Goal: Task Accomplishment & Management: Complete application form

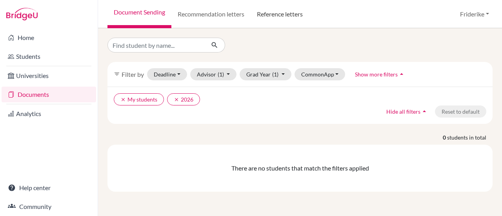
click at [297, 12] on link "Reference letters" at bounding box center [280, 14] width 58 height 28
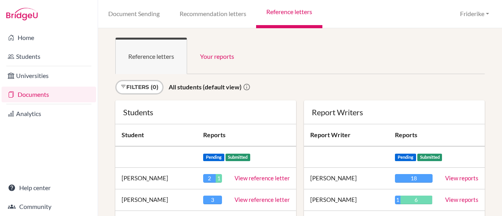
scroll to position [184, 0]
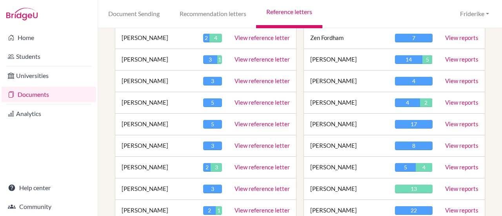
click at [252, 124] on link "View reference letter" at bounding box center [262, 123] width 55 height 7
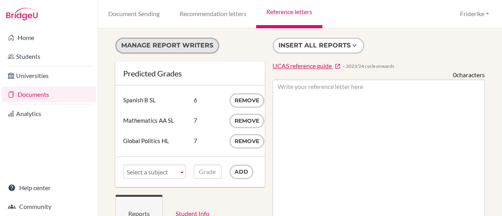
click at [176, 48] on button "Manage report writers" at bounding box center [167, 46] width 104 height 16
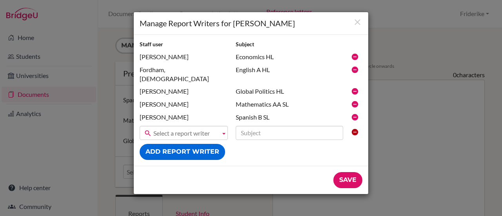
click at [223, 126] on b at bounding box center [223, 132] width 7 height 13
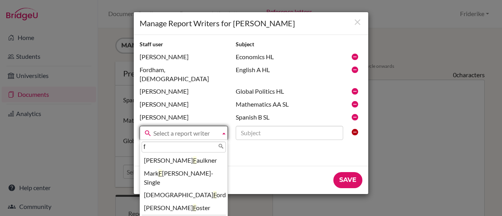
type input "f"
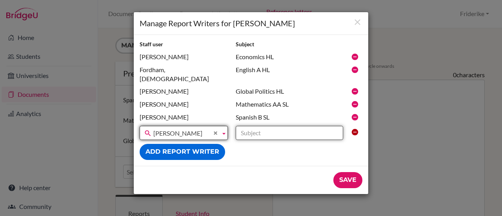
click at [265, 126] on input "text" at bounding box center [289, 133] width 107 height 14
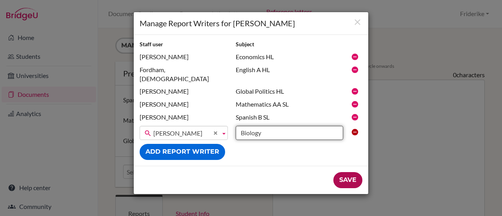
type input "Biology"
click at [347, 172] on input "Save" at bounding box center [347, 180] width 29 height 16
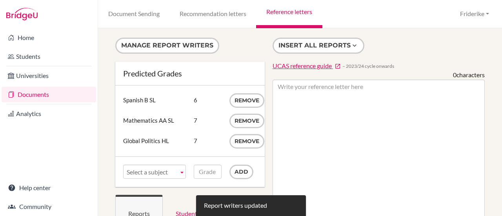
click at [180, 169] on b at bounding box center [181, 171] width 7 height 13
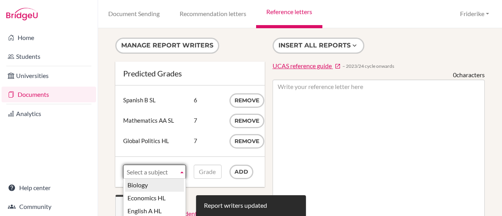
click at [170, 182] on li "Biology" at bounding box center [154, 185] width 59 height 13
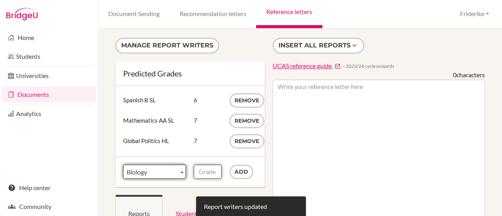
click at [209, 166] on input "Grade" at bounding box center [207, 172] width 27 height 14
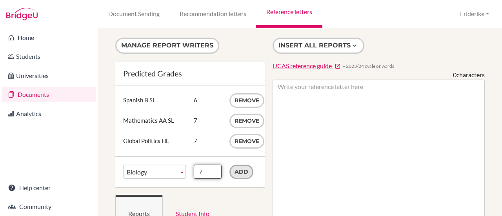
type input "7"
click at [236, 167] on input "Add" at bounding box center [241, 172] width 24 height 15
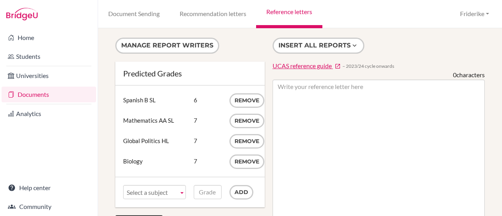
click at [287, 14] on link "Reference letters" at bounding box center [289, 14] width 66 height 28
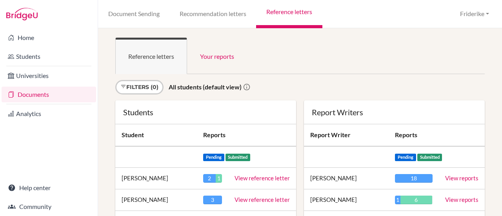
scroll to position [227, 0]
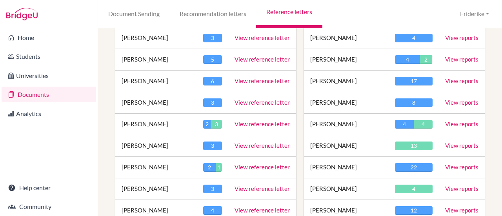
click at [264, 123] on link "View reference letter" at bounding box center [262, 123] width 55 height 7
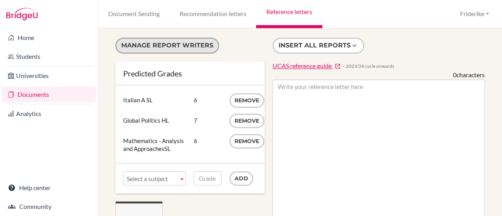
click at [192, 42] on button "Manage report writers" at bounding box center [167, 46] width 104 height 16
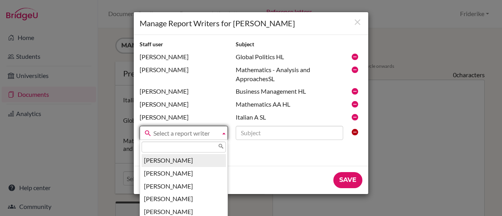
click at [224, 135] on b at bounding box center [223, 132] width 7 height 13
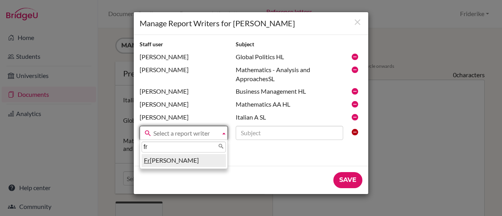
type input "fr"
click at [206, 158] on li "Fr iderike Sherwood" at bounding box center [184, 160] width 84 height 13
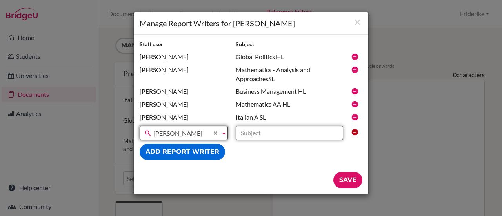
click at [269, 132] on input "text" at bounding box center [289, 133] width 107 height 14
type input "Biology"
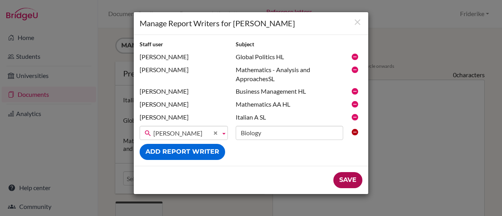
click at [342, 177] on input "Save" at bounding box center [347, 180] width 29 height 16
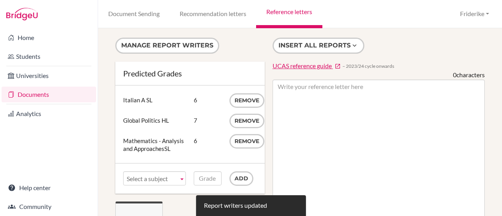
click at [180, 178] on b at bounding box center [181, 178] width 7 height 13
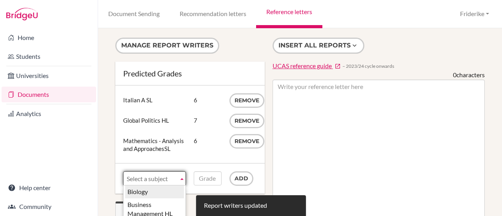
click at [167, 187] on li "Biology" at bounding box center [154, 192] width 59 height 13
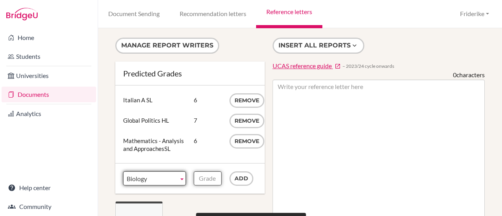
click at [205, 177] on input "Grade" at bounding box center [207, 178] width 27 height 14
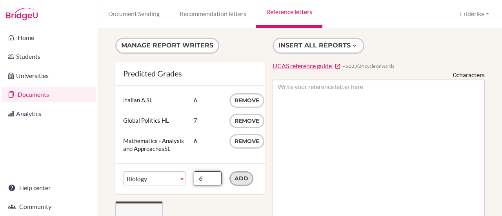
type input "6"
click at [242, 177] on input "Add" at bounding box center [241, 178] width 24 height 15
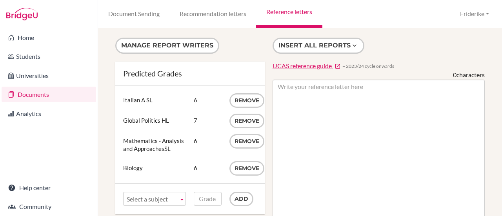
click at [305, 13] on link "Reference letters" at bounding box center [289, 14] width 66 height 28
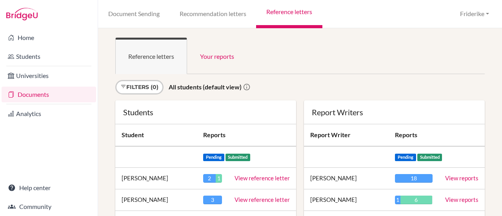
scroll to position [921, 0]
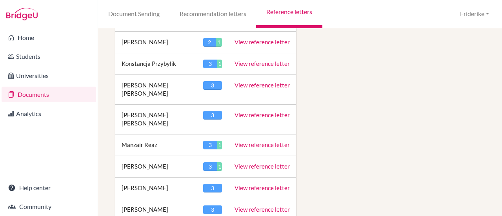
click at [263, 134] on td "View reference letter" at bounding box center [262, 145] width 68 height 22
click at [268, 141] on link "View reference letter" at bounding box center [262, 144] width 55 height 7
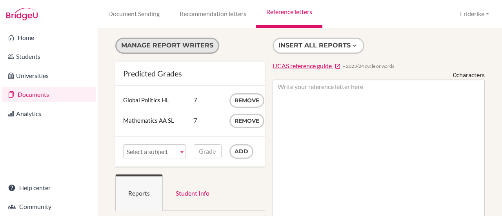
click at [161, 45] on button "Manage report writers" at bounding box center [167, 46] width 104 height 16
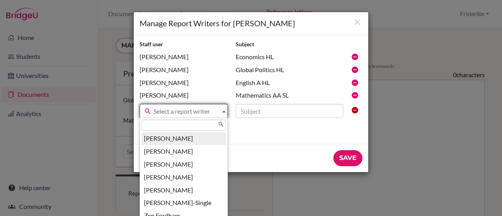
click at [224, 111] on b at bounding box center [223, 110] width 7 height 13
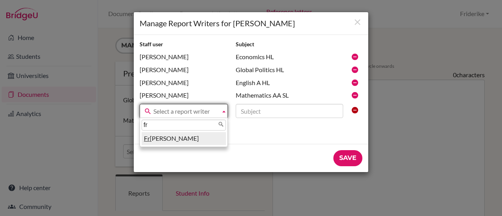
type input "fr"
click at [210, 142] on li "Fr iderike Sherwood" at bounding box center [184, 138] width 84 height 13
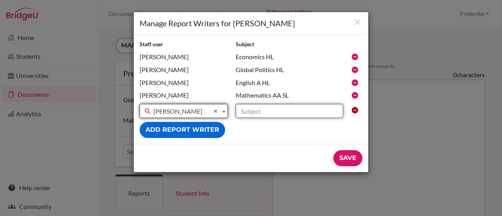
click at [283, 115] on input "text" at bounding box center [289, 111] width 107 height 14
type input "Biology"
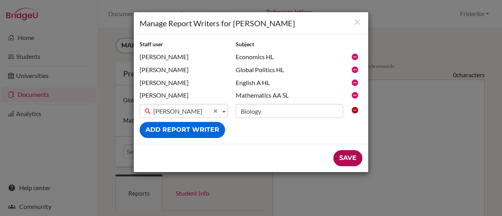
click at [345, 158] on input "Save" at bounding box center [347, 158] width 29 height 16
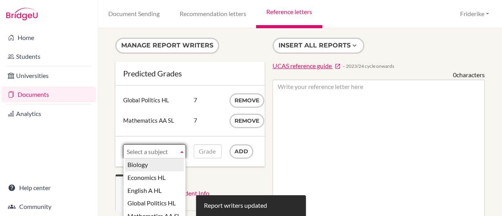
click at [182, 151] on b at bounding box center [181, 151] width 7 height 13
click at [171, 164] on li "Biology" at bounding box center [154, 164] width 59 height 13
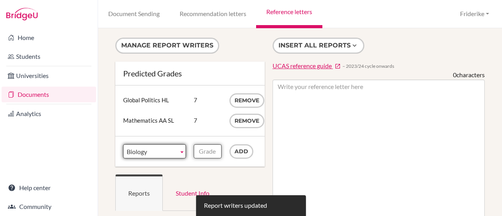
click at [209, 148] on input "Grade" at bounding box center [207, 151] width 27 height 14
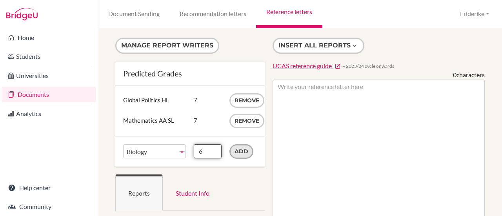
type input "6"
click at [237, 150] on input "Add" at bounding box center [241, 151] width 24 height 15
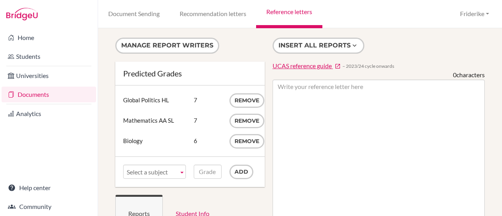
click at [304, 10] on link "Reference letters" at bounding box center [289, 14] width 66 height 28
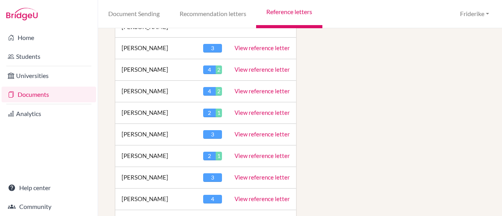
scroll to position [827, 0]
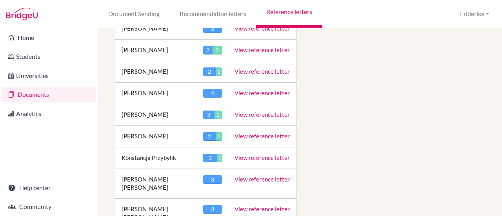
click at [262, 206] on link "View reference letter" at bounding box center [262, 209] width 55 height 7
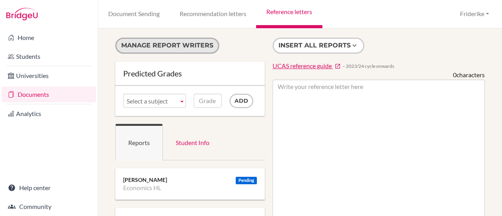
click at [188, 51] on button "Manage report writers" at bounding box center [167, 46] width 104 height 16
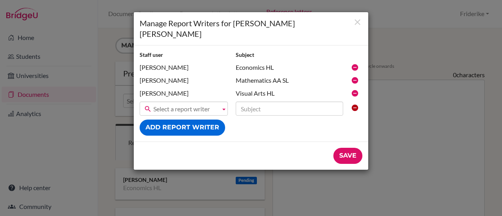
click at [224, 102] on b at bounding box center [223, 108] width 7 height 13
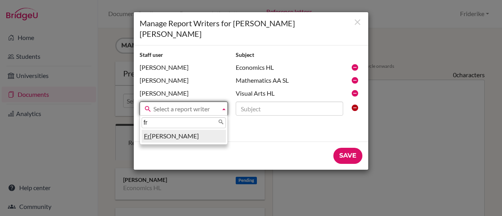
type input "fr"
click at [204, 130] on li "Fr iderike Sherwood" at bounding box center [184, 136] width 84 height 13
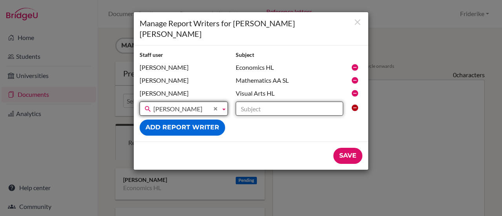
click at [276, 102] on input "text" at bounding box center [289, 109] width 107 height 14
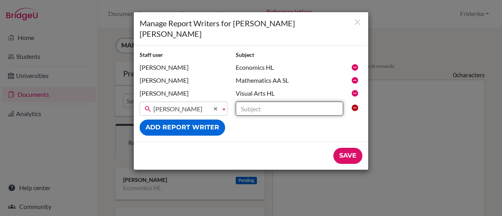
type input "Biology"
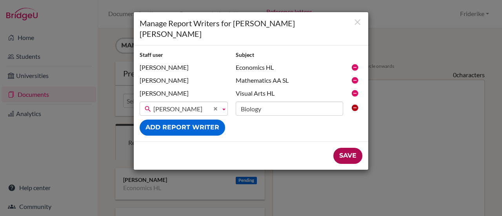
click at [347, 148] on input "Save" at bounding box center [347, 156] width 29 height 16
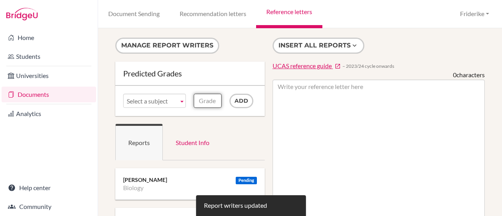
click at [202, 99] on input "Grade" at bounding box center [207, 101] width 27 height 14
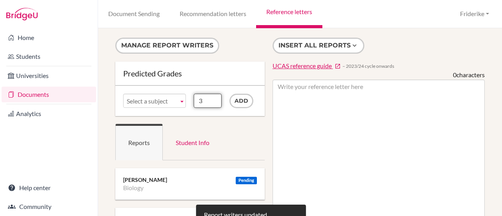
type input "3"
click at [179, 99] on b at bounding box center [181, 100] width 7 height 13
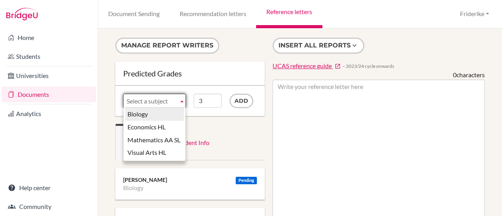
click at [170, 116] on li "Biology" at bounding box center [154, 114] width 59 height 13
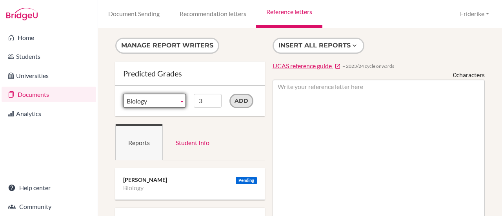
click at [241, 99] on input "Add" at bounding box center [241, 101] width 24 height 15
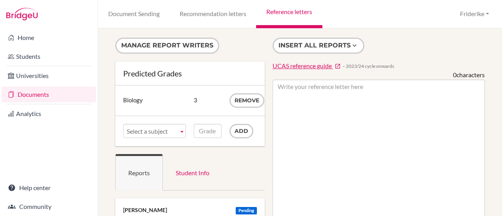
click at [297, 15] on link "Reference letters" at bounding box center [289, 14] width 66 height 28
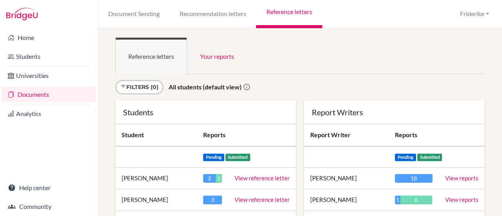
scroll to position [1092, 0]
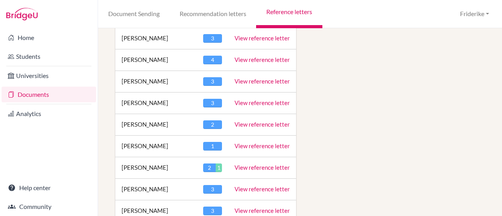
click at [253, 142] on link "View reference letter" at bounding box center [262, 145] width 55 height 7
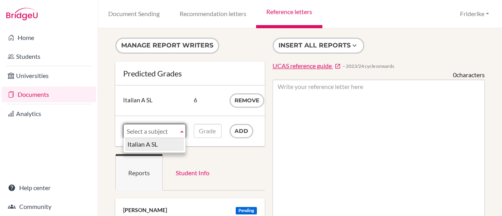
click at [179, 130] on b at bounding box center [181, 130] width 7 height 13
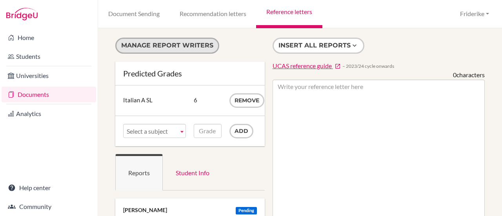
click at [199, 40] on button "Manage report writers" at bounding box center [167, 46] width 104 height 16
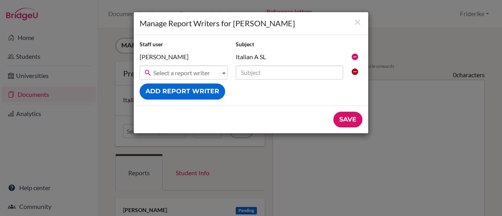
click at [224, 72] on b at bounding box center [223, 72] width 7 height 13
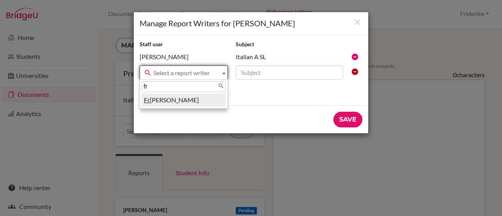
type input "fr"
click at [207, 94] on li "Fr iderike Sherwood" at bounding box center [184, 100] width 84 height 13
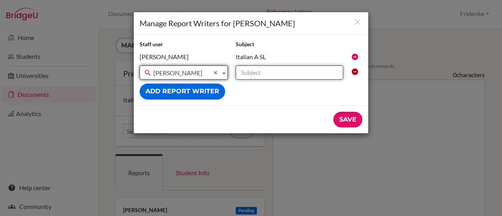
click at [320, 70] on input "text" at bounding box center [289, 72] width 107 height 14
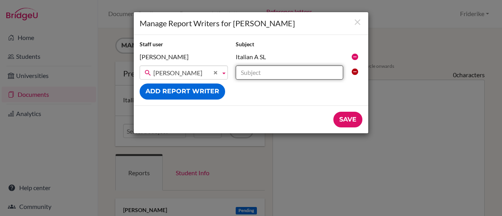
type input "Biology"
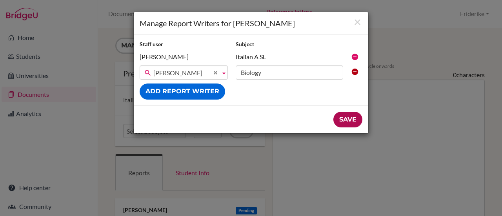
click at [351, 121] on input "Save" at bounding box center [347, 120] width 29 height 16
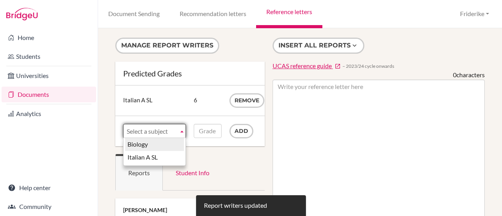
click at [180, 136] on b at bounding box center [181, 130] width 7 height 13
click at [172, 148] on li "Biology" at bounding box center [154, 144] width 59 height 13
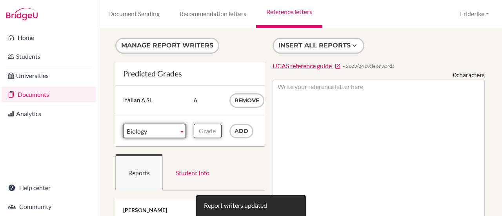
click at [207, 132] on input "Grade" at bounding box center [207, 131] width 27 height 14
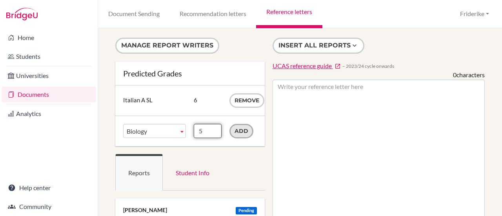
type input "5"
click at [245, 130] on input "Add" at bounding box center [241, 131] width 24 height 15
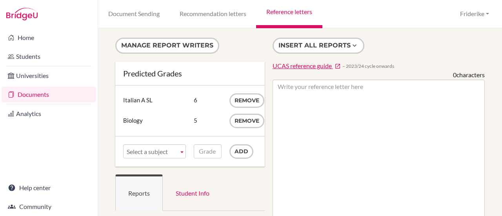
click at [300, 17] on link "Reference letters" at bounding box center [289, 14] width 66 height 28
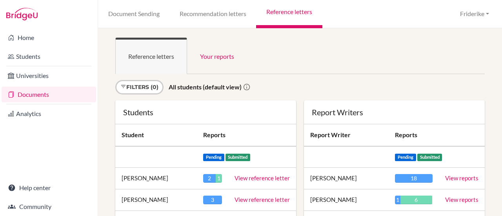
scroll to position [1092, 0]
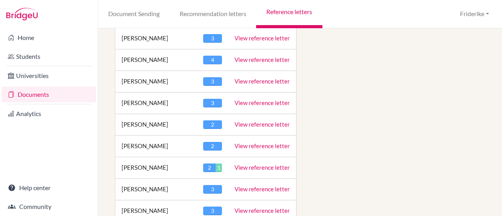
click at [270, 135] on td "View reference letter" at bounding box center [262, 146] width 68 height 22
click at [269, 142] on link "View reference letter" at bounding box center [262, 145] width 55 height 7
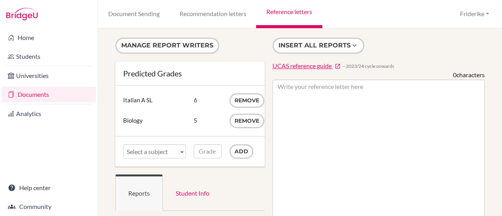
click at [293, 13] on link "Reference letters" at bounding box center [289, 14] width 66 height 28
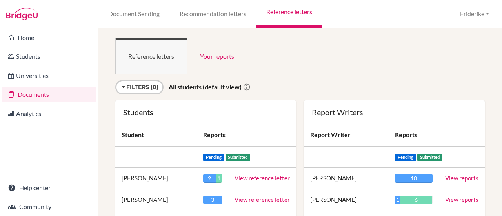
scroll to position [184, 0]
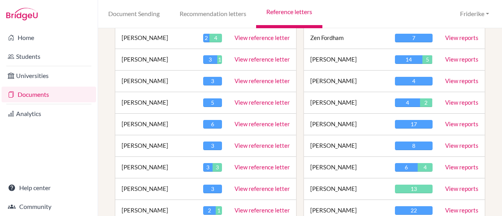
click at [256, 122] on link "View reference letter" at bounding box center [262, 123] width 55 height 7
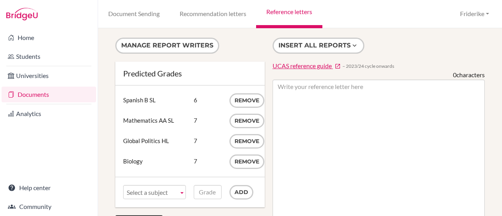
click at [298, 11] on link "Reference letters" at bounding box center [289, 14] width 66 height 28
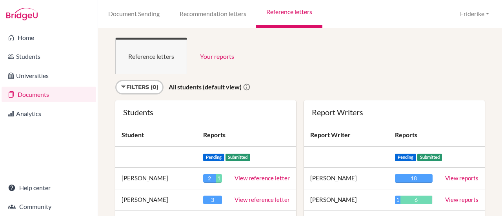
scroll to position [227, 0]
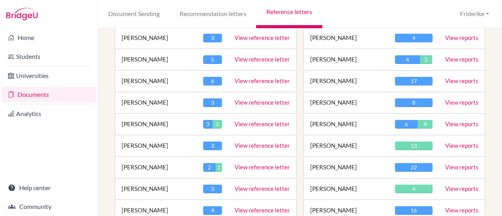
click at [256, 122] on link "View reference letter" at bounding box center [262, 123] width 55 height 7
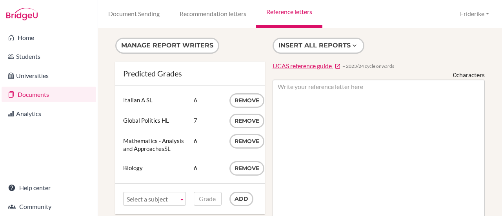
click at [294, 17] on link "Reference letters" at bounding box center [289, 14] width 66 height 28
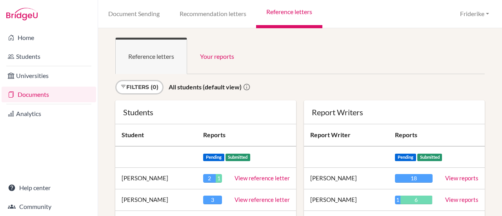
scroll to position [921, 0]
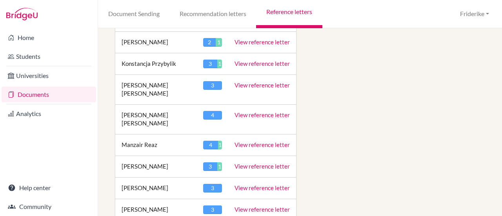
click at [258, 141] on link "View reference letter" at bounding box center [262, 144] width 55 height 7
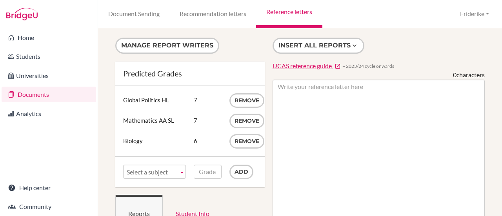
click at [297, 13] on link "Reference letters" at bounding box center [289, 14] width 66 height 28
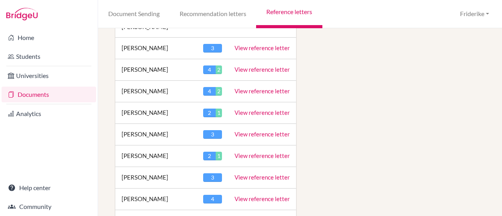
scroll to position [827, 0]
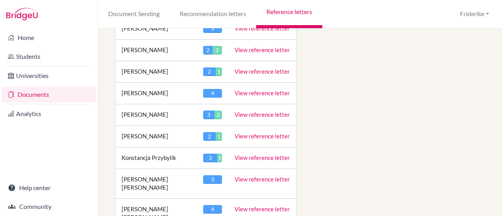
click at [268, 206] on link "View reference letter" at bounding box center [262, 209] width 55 height 7
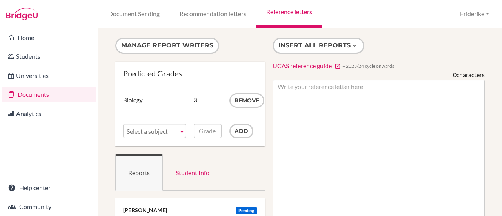
click at [181, 128] on b at bounding box center [181, 130] width 7 height 13
